Goal: Find contact information: Find contact information

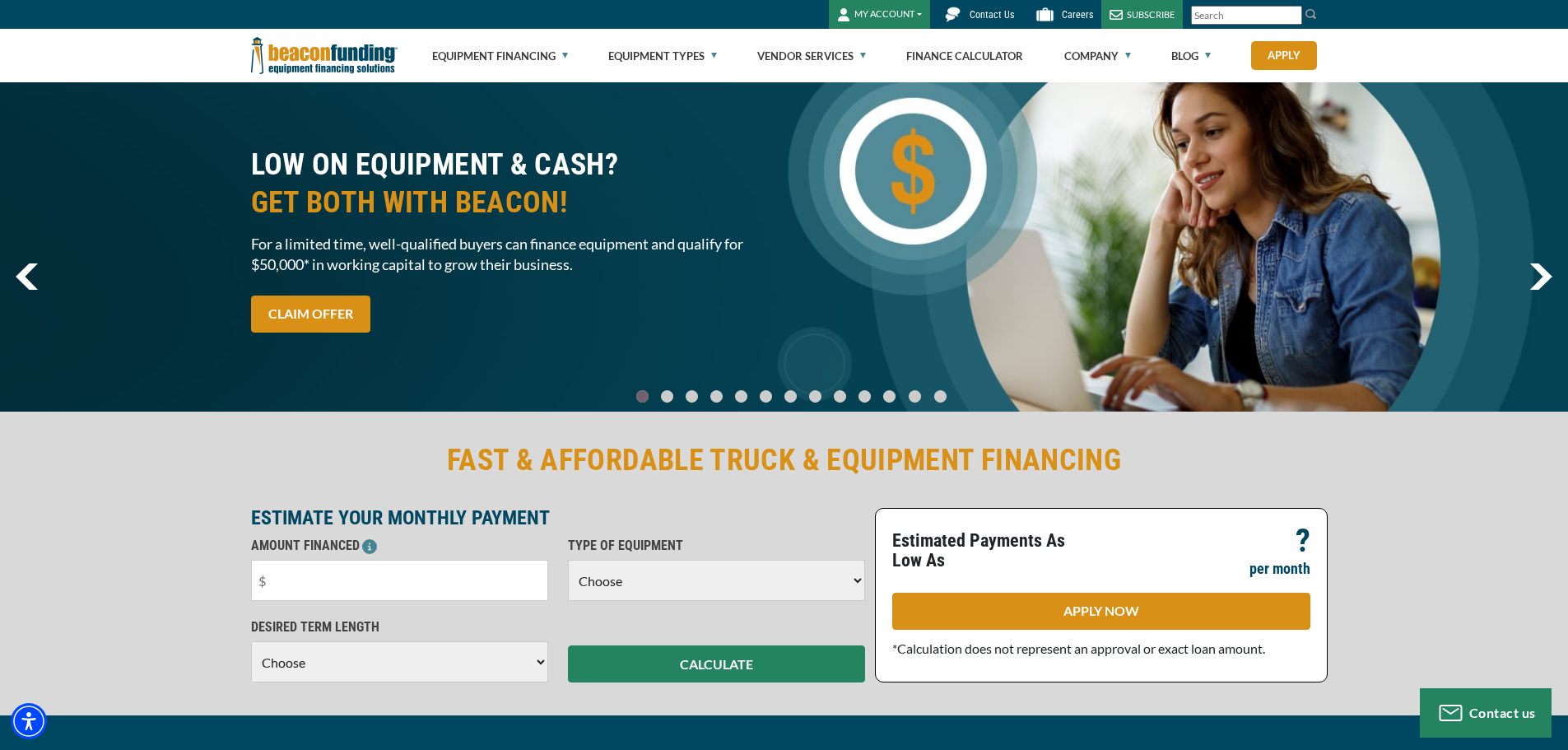
click at [976, 7] on link "Contact Us" at bounding box center [976, 14] width 92 height 29
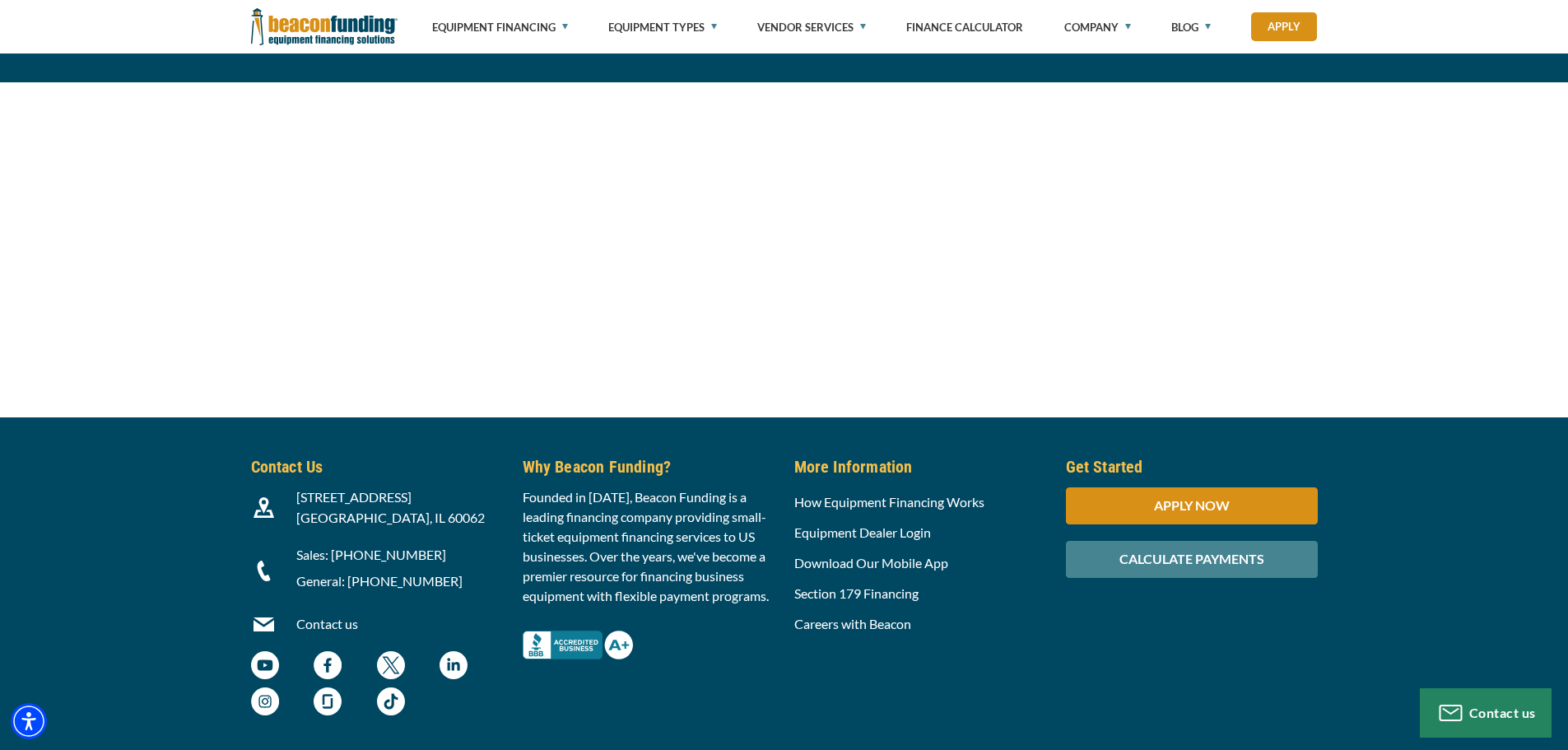
scroll to position [1730, 0]
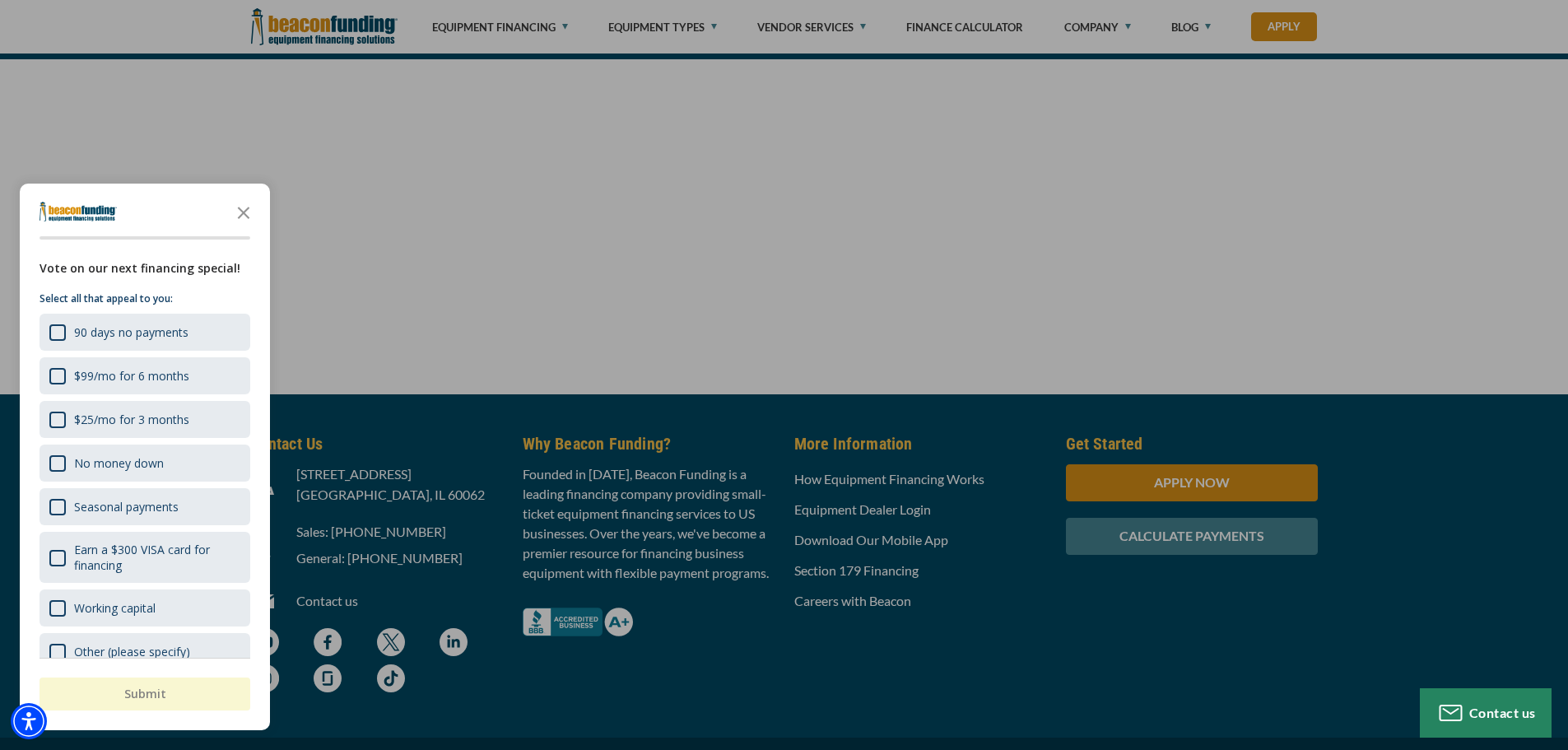
click at [993, 635] on div "button" at bounding box center [784, 375] width 1568 height 750
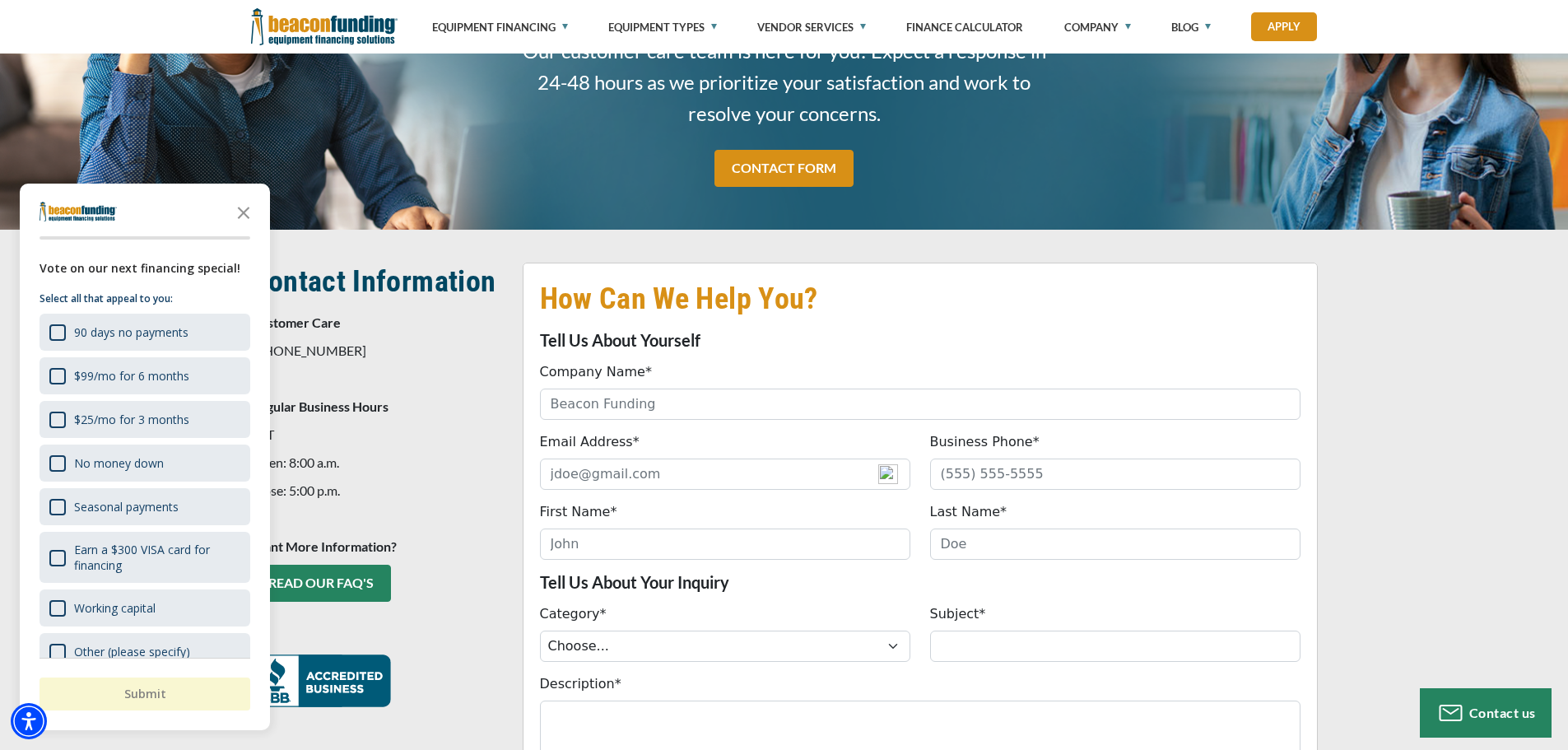
scroll to position [0, 0]
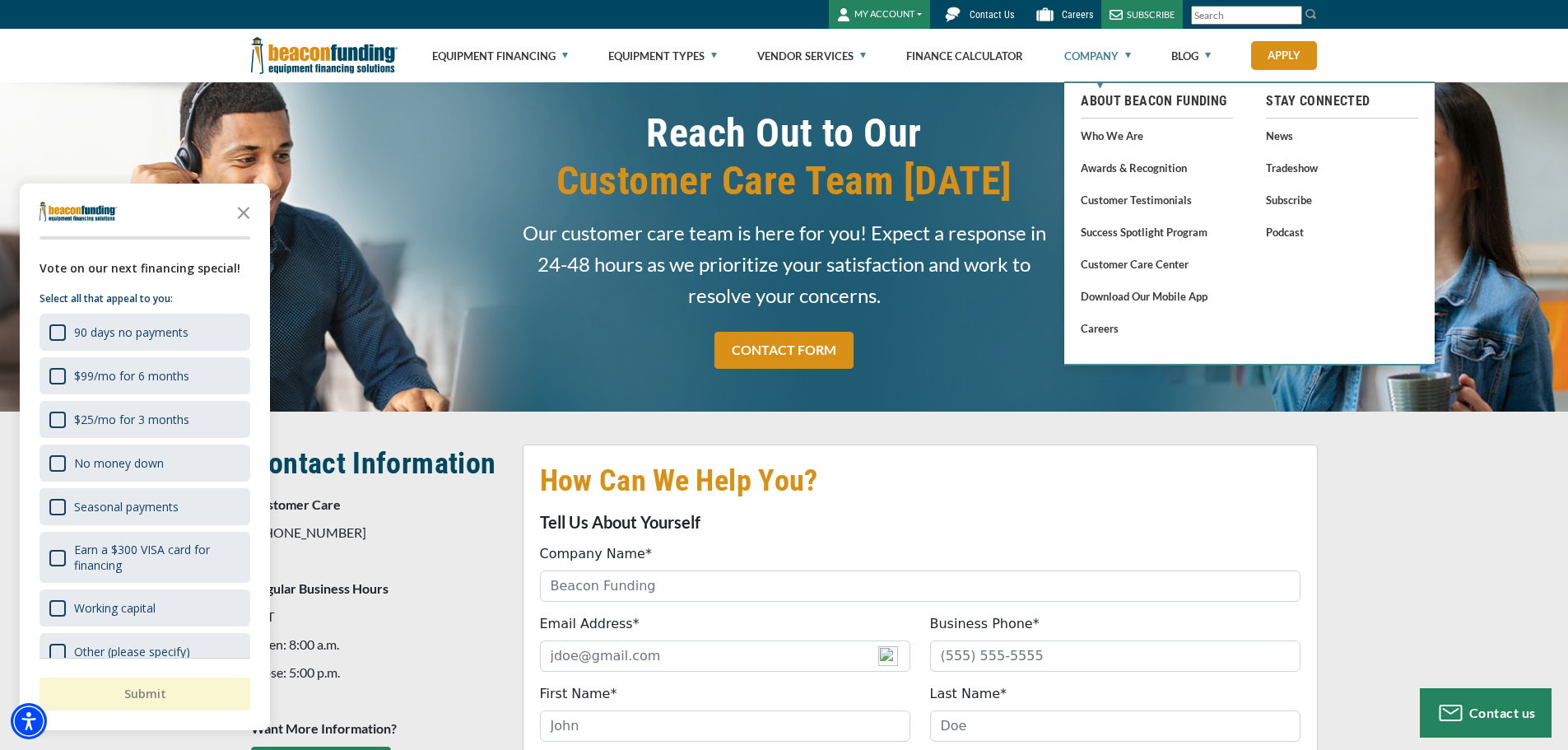
click at [1079, 56] on link "Company" at bounding box center [1097, 55] width 67 height 53
